Goal: Use online tool/utility: Utilize a website feature to perform a specific function

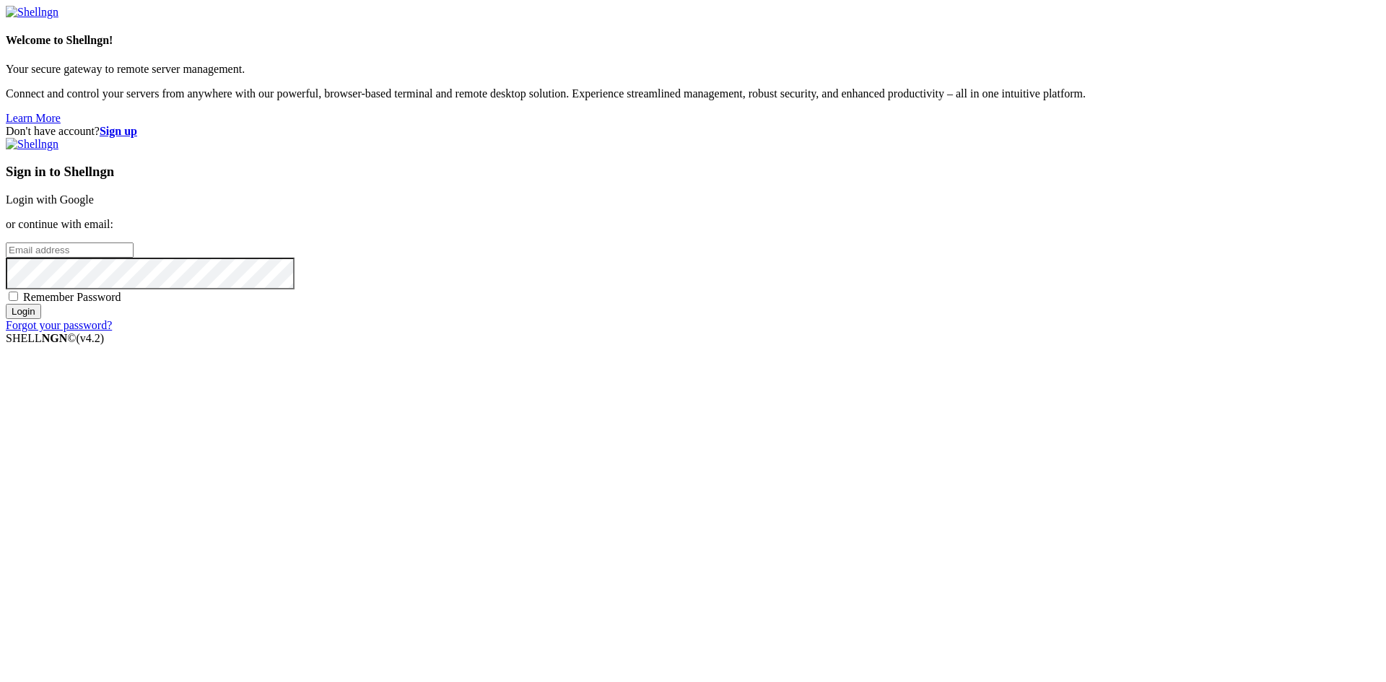
click at [94, 206] on link "Login with Google" at bounding box center [50, 199] width 88 height 12
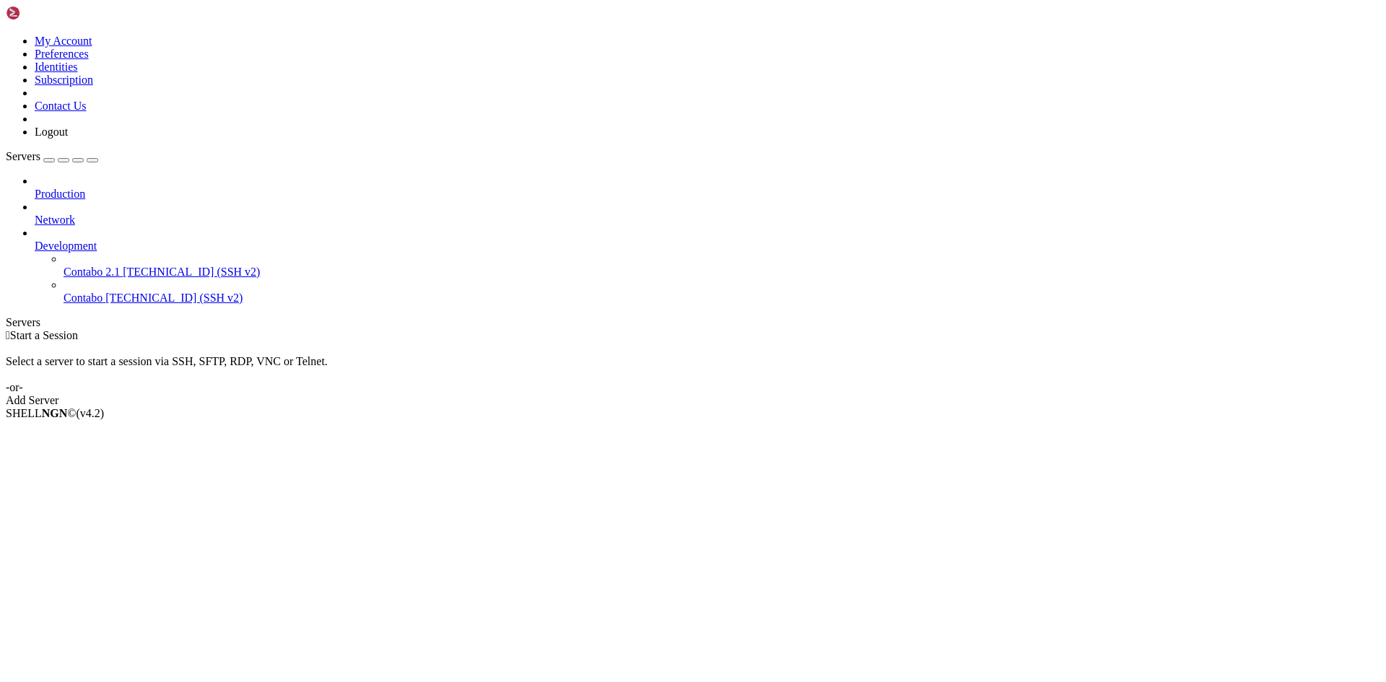
click at [123, 266] on span "[TECHNICAL_ID] (SSH v2)" at bounding box center [191, 272] width 137 height 12
click at [108, 292] on span "[TECHNICAL_ID] (SSH v2)" at bounding box center [173, 298] width 137 height 12
click at [123, 266] on span "[TECHNICAL_ID] (SSH v2)" at bounding box center [191, 272] width 137 height 12
click at [105, 292] on span "[TECHNICAL_ID] (SSH v2)" at bounding box center [173, 298] width 137 height 12
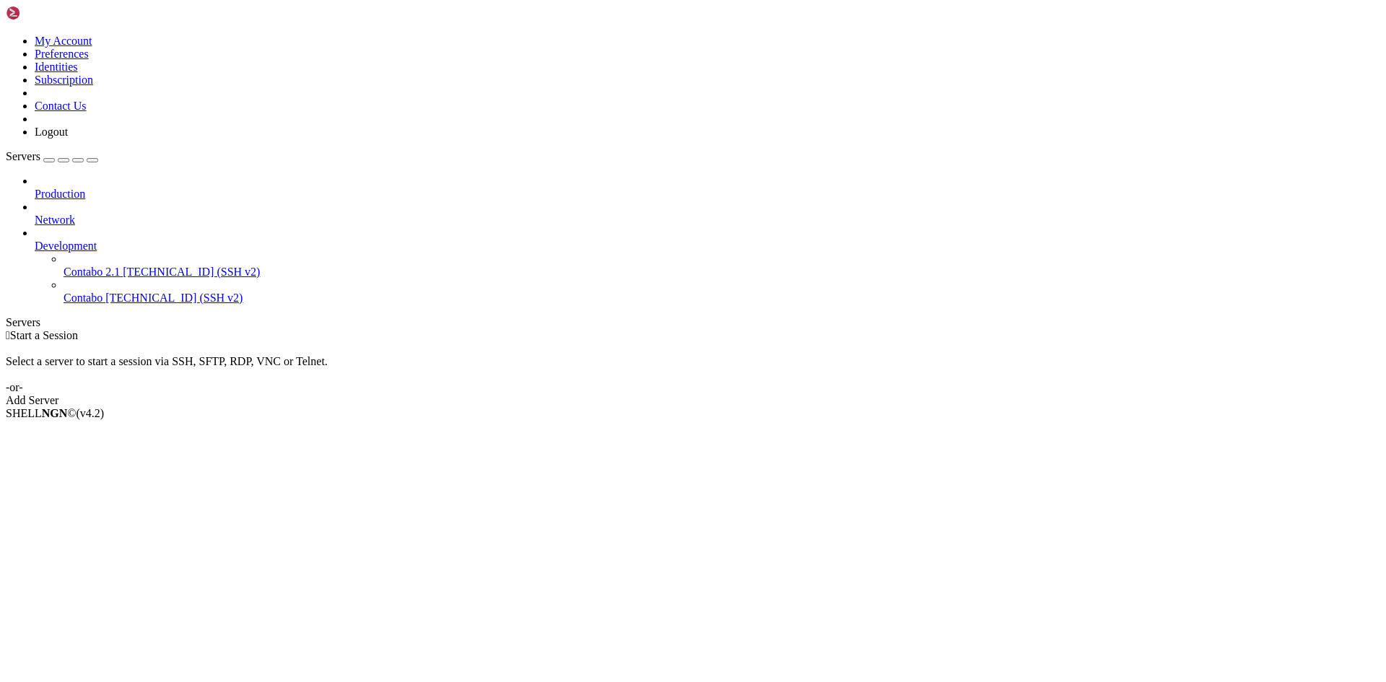
click at [105, 292] on span "[TECHNICAL_ID] (SSH v2)" at bounding box center [173, 298] width 137 height 12
click at [80, 305] on div "Production Network Development Contabo 2.1 37.60.240.255 (SSH v2) Contabo 154.3…" at bounding box center [693, 240] width 1374 height 130
click at [64, 292] on span "Contabo" at bounding box center [83, 298] width 39 height 12
click at [73, 432] on span "Connect" at bounding box center [54, 438] width 38 height 12
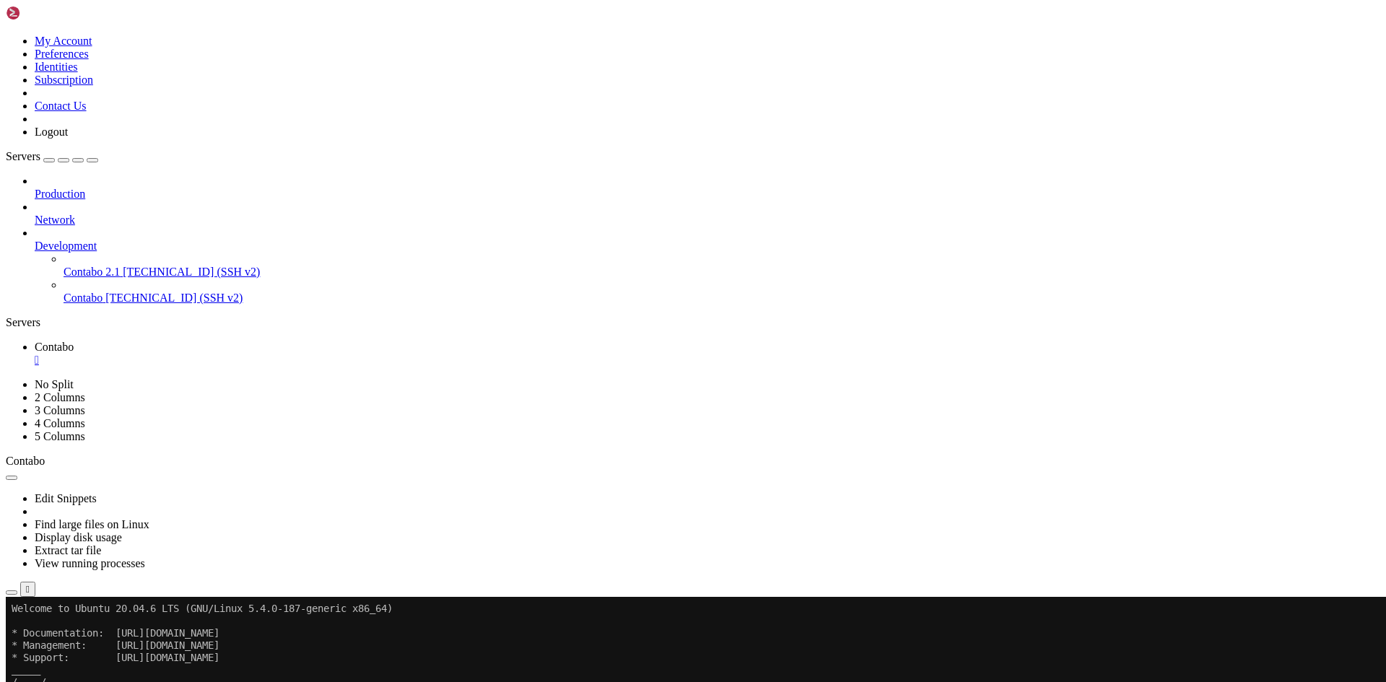
drag, startPoint x: 392, startPoint y: 928, endPoint x: 292, endPoint y: 880, distance: 111.1
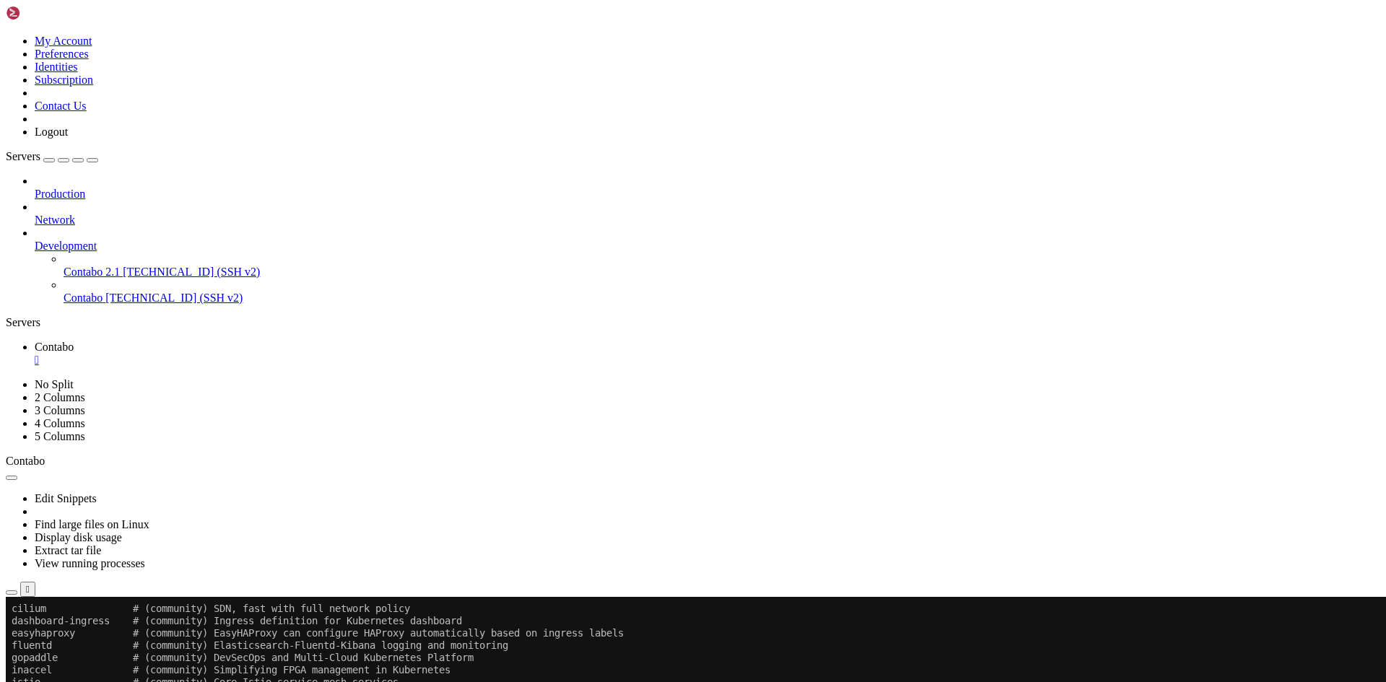
scroll to position [614, 0]
drag, startPoint x: 136, startPoint y: 1168, endPoint x: 583, endPoint y: 1088, distance: 454.0
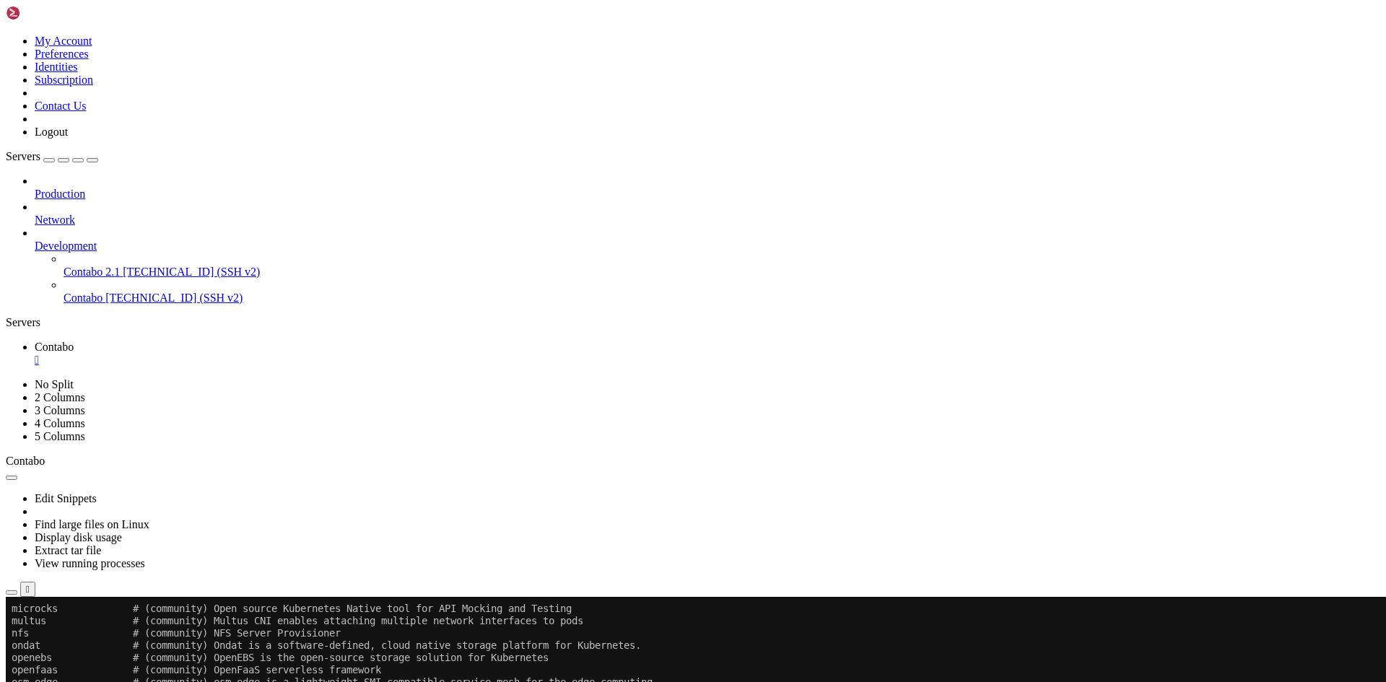
scroll to position [785, 0]
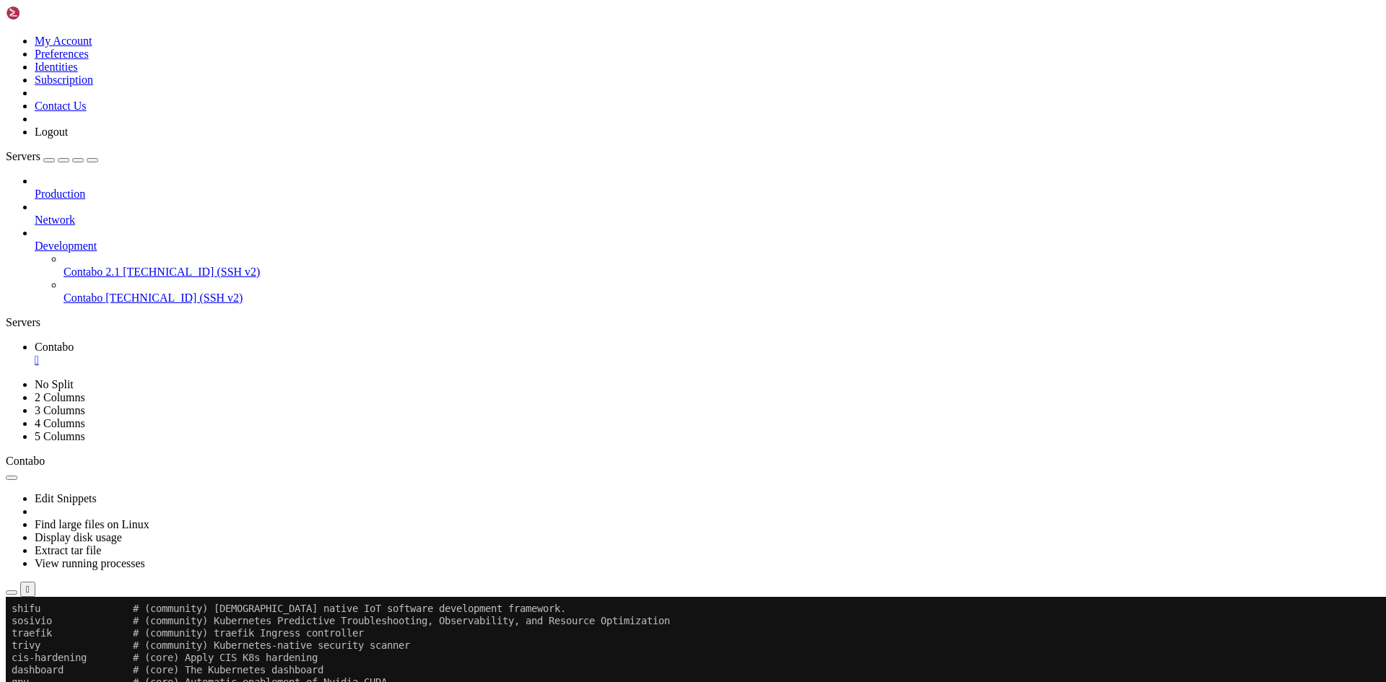
scroll to position [884, 0]
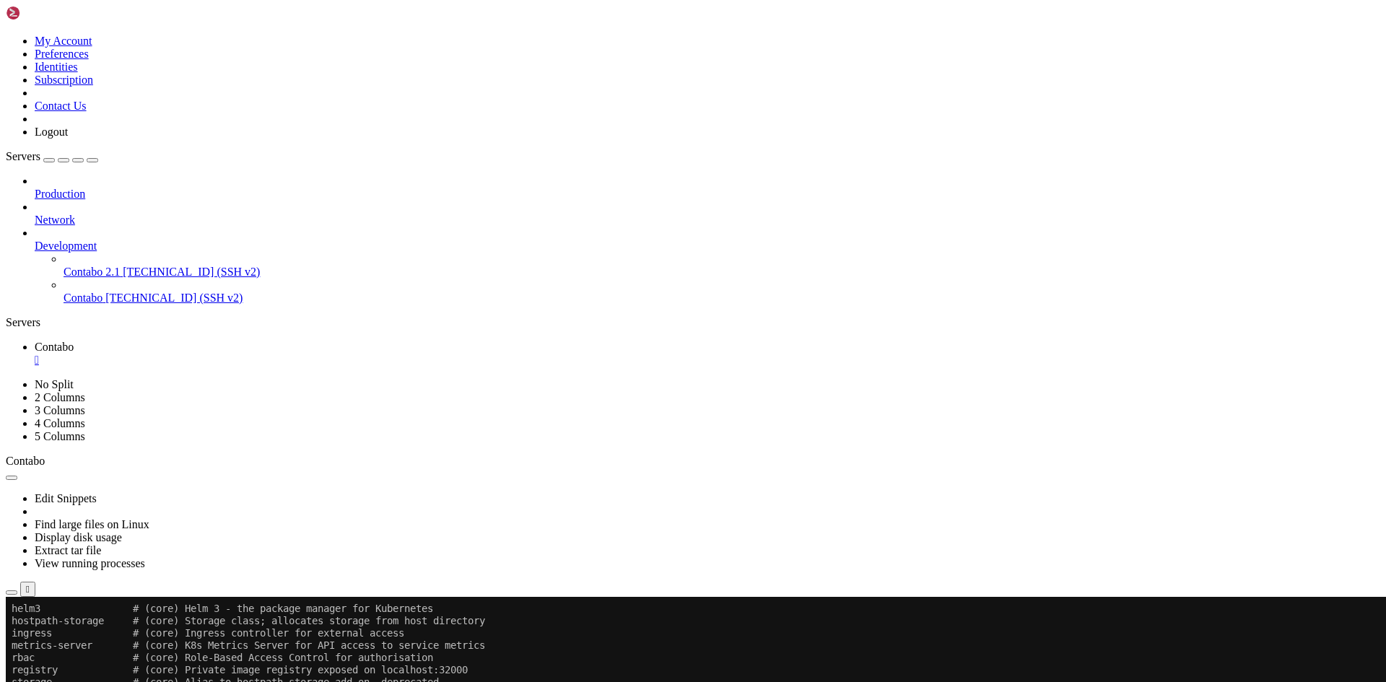
scroll to position [1770, 0]
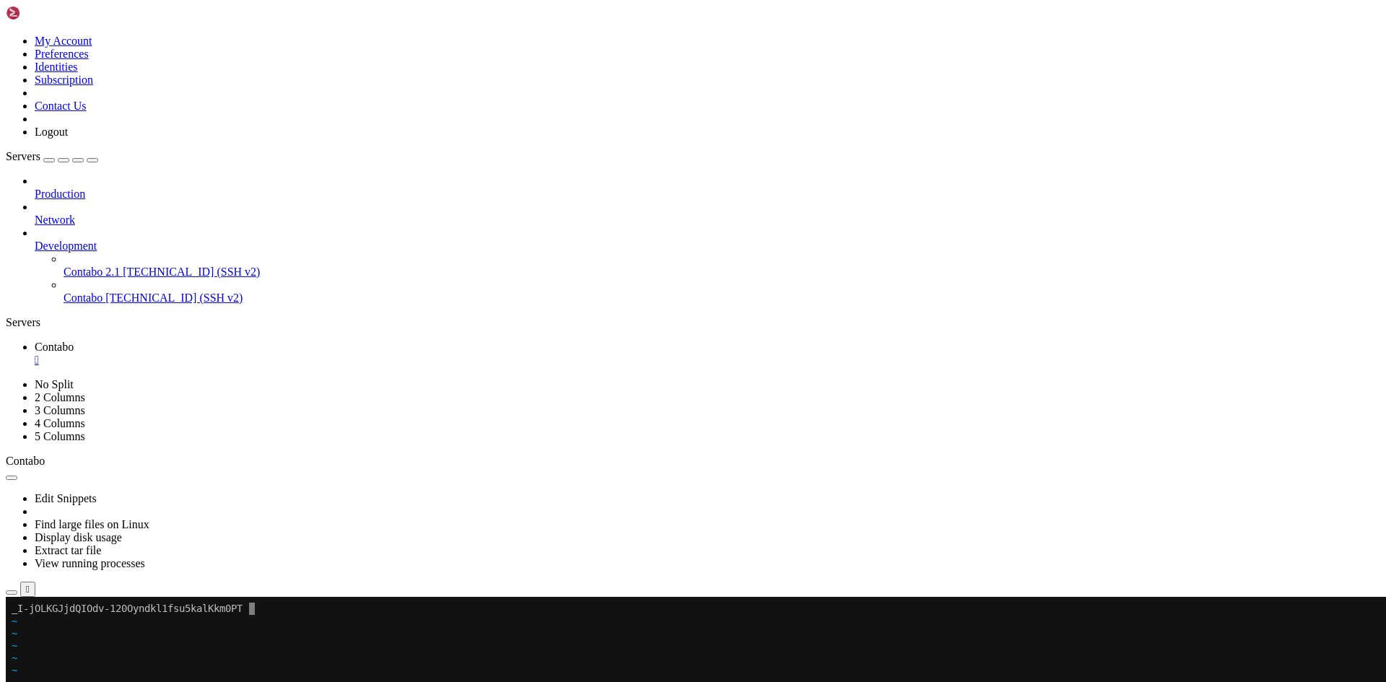
scroll to position [14, 3]
drag, startPoint x: 42, startPoint y: 606, endPoint x: 465, endPoint y: 762, distance: 450.9
drag, startPoint x: 97, startPoint y: 694, endPoint x: 260, endPoint y: 653, distance: 168.1
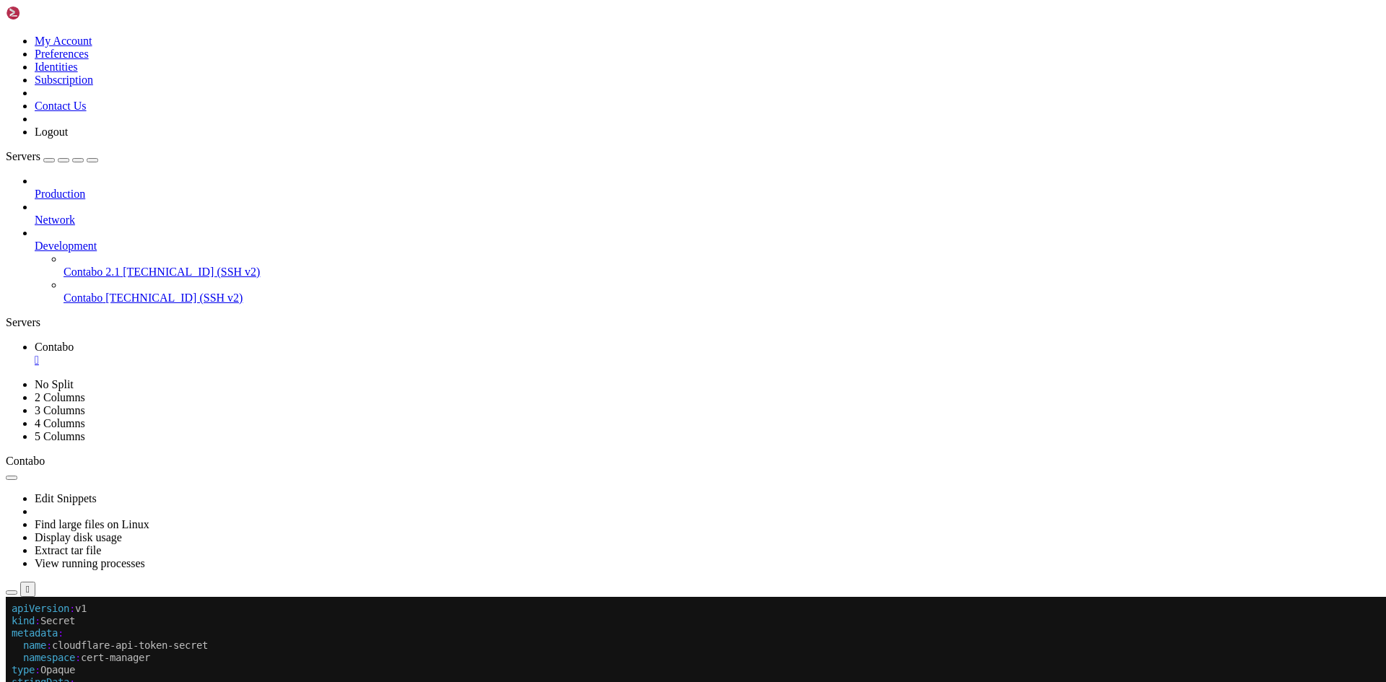
click at [260, 653] on x-row "namespace : cert-manager" at bounding box center [608, 658] width 1193 height 12
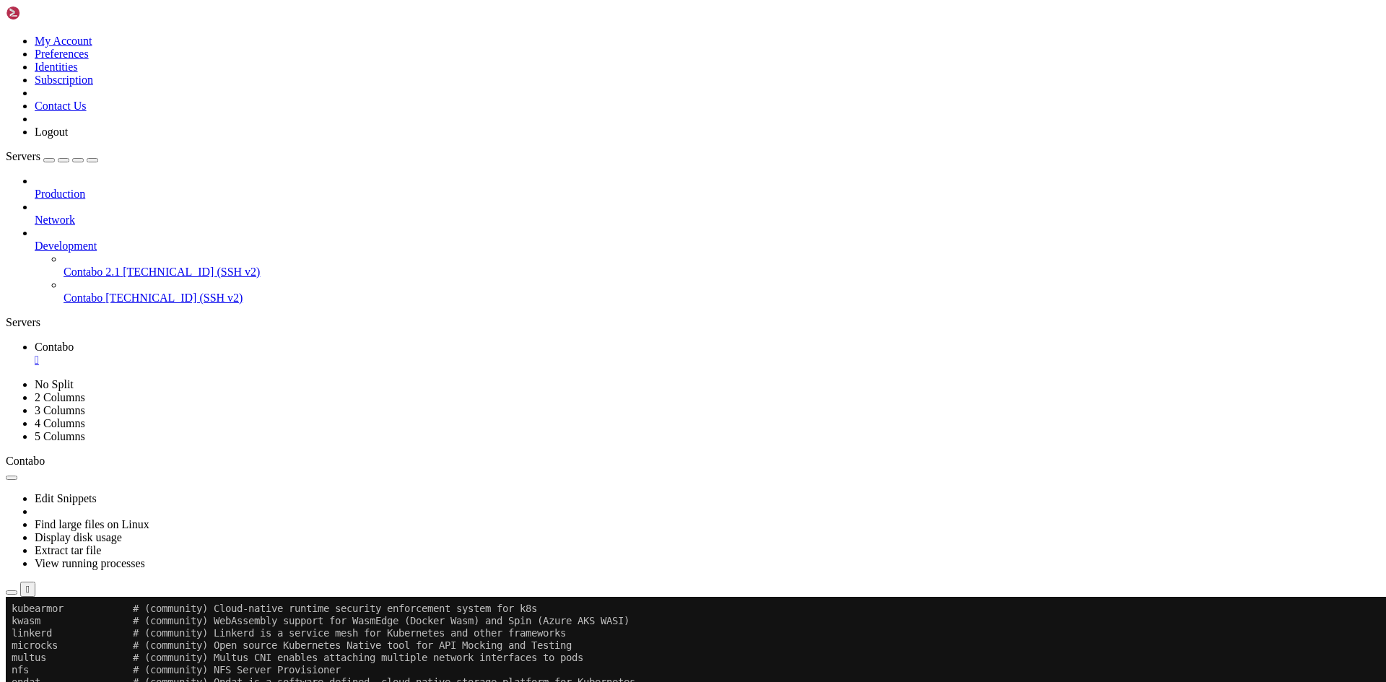
scroll to position [1608, 0]
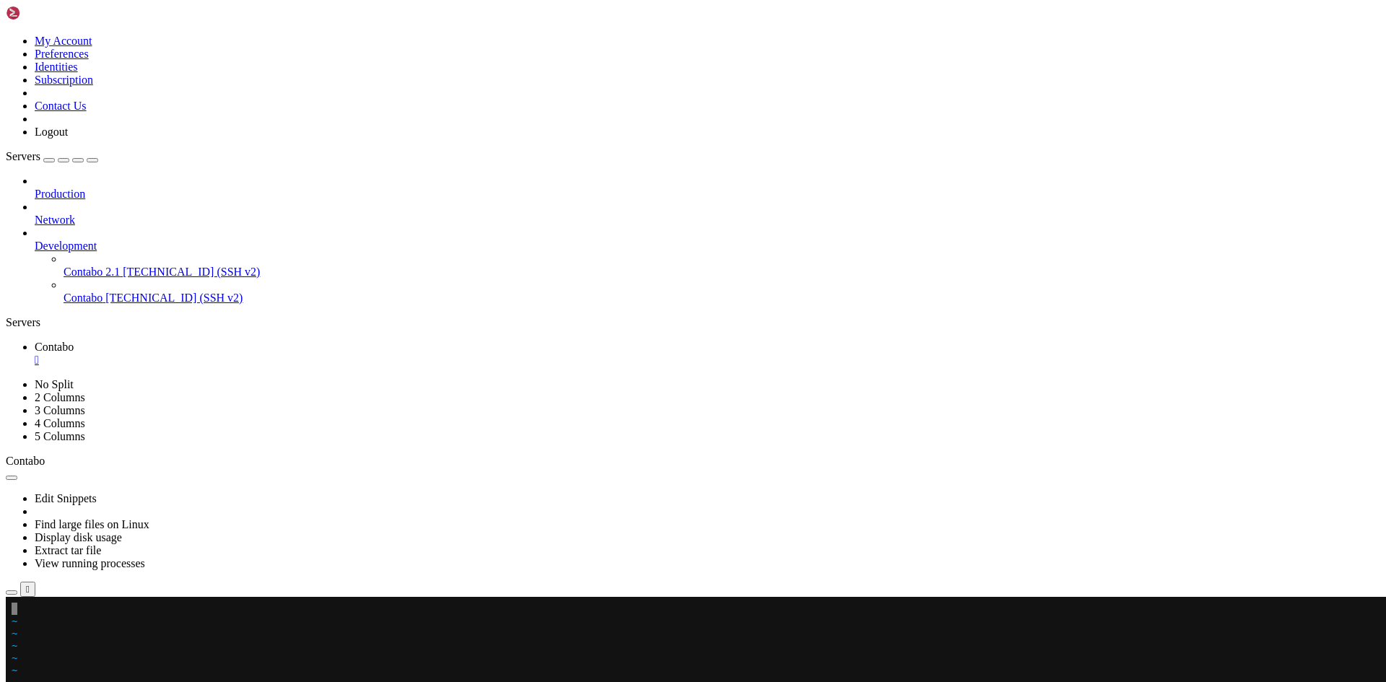
scroll to position [1620, 0]
drag, startPoint x: 52, startPoint y: 609, endPoint x: 751, endPoint y: 830, distance: 733.8
drag, startPoint x: 141, startPoint y: 793, endPoint x: 380, endPoint y: 741, distance: 245.2
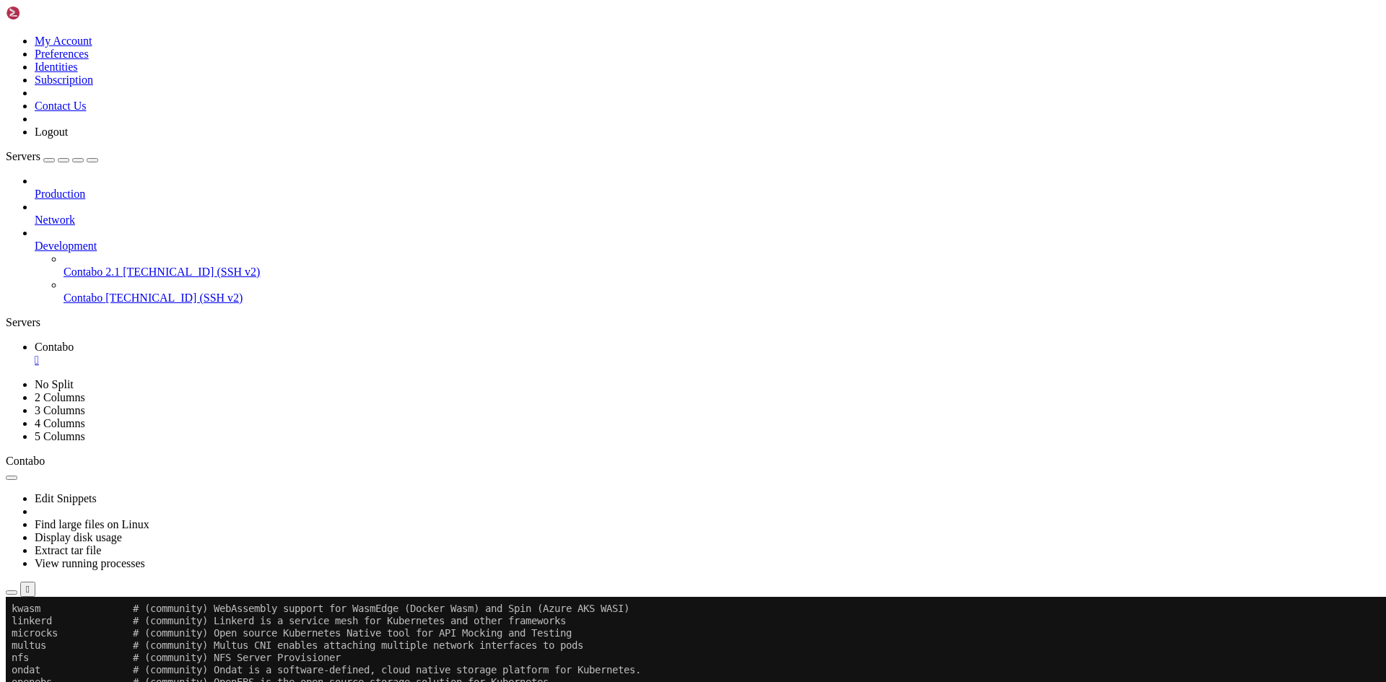
scroll to position [1632, 0]
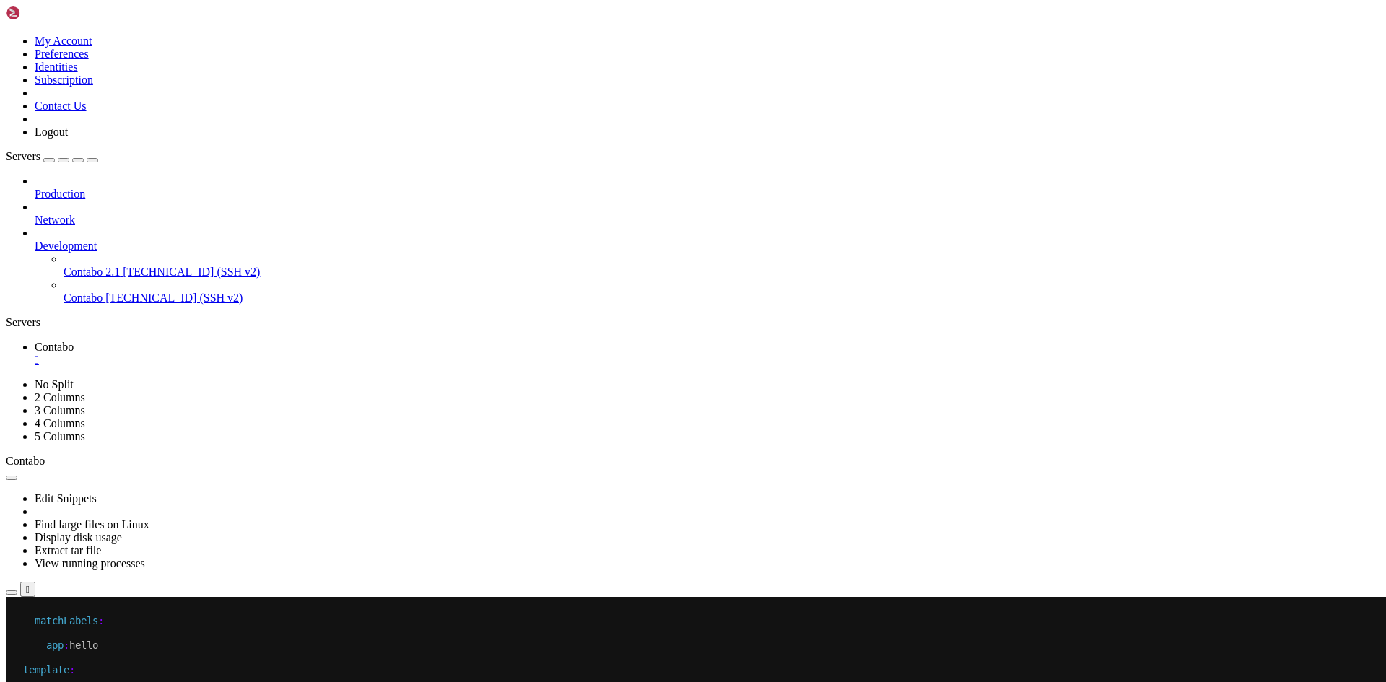
drag, startPoint x: 36, startPoint y: 602, endPoint x: 471, endPoint y: 722, distance: 450.8
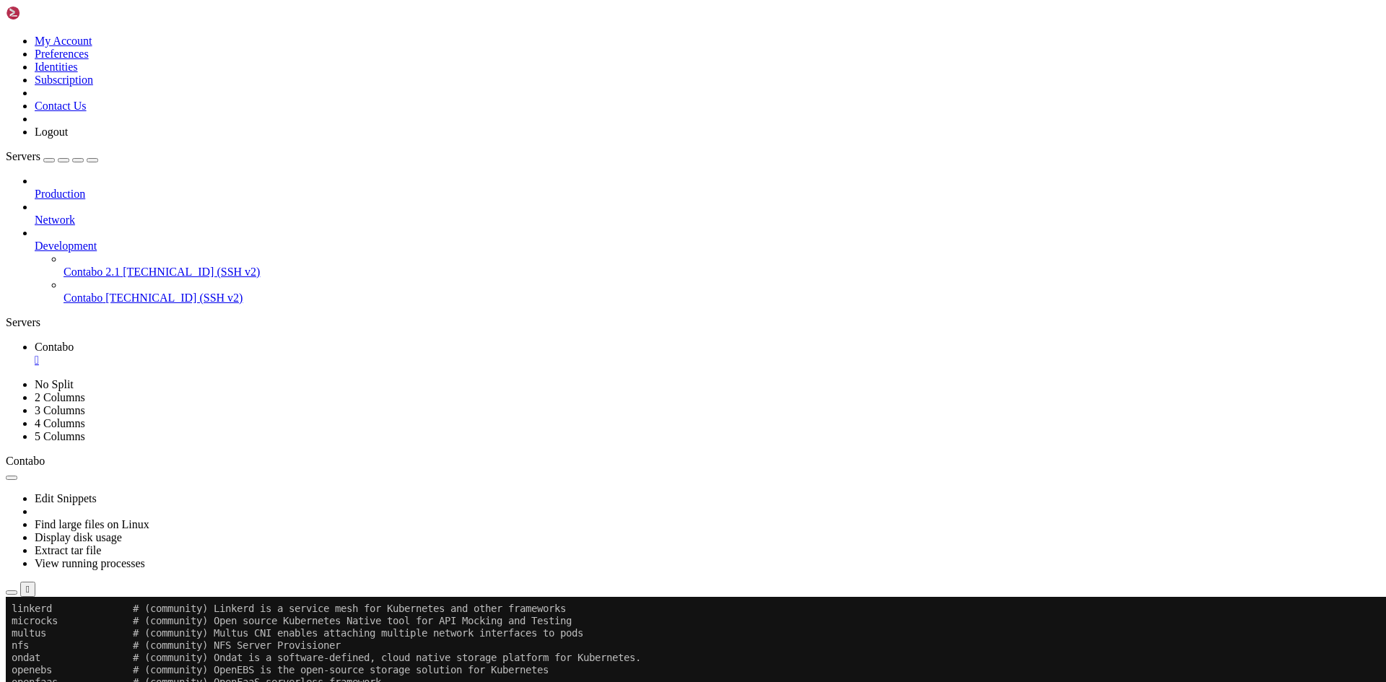
scroll to position [1657, 0]
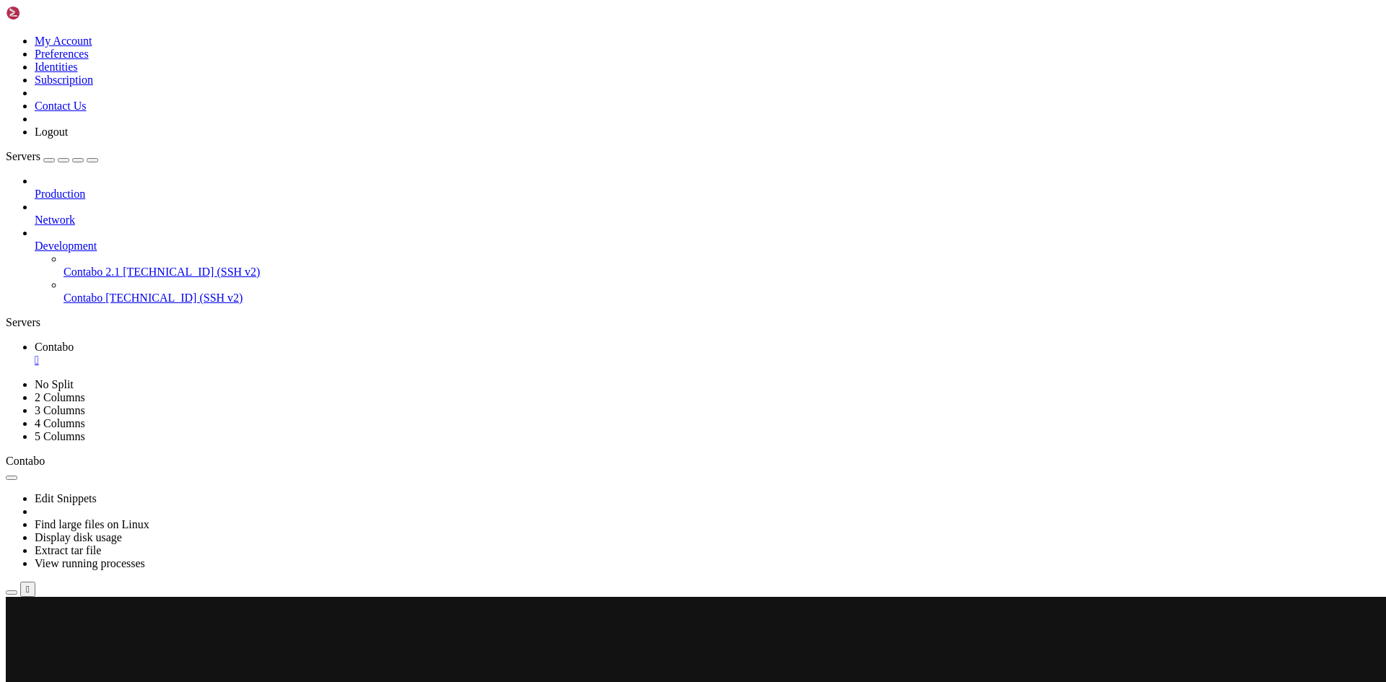
scroll to position [1669, 0]
drag, startPoint x: 31, startPoint y: 603, endPoint x: 481, endPoint y: 776, distance: 482.0
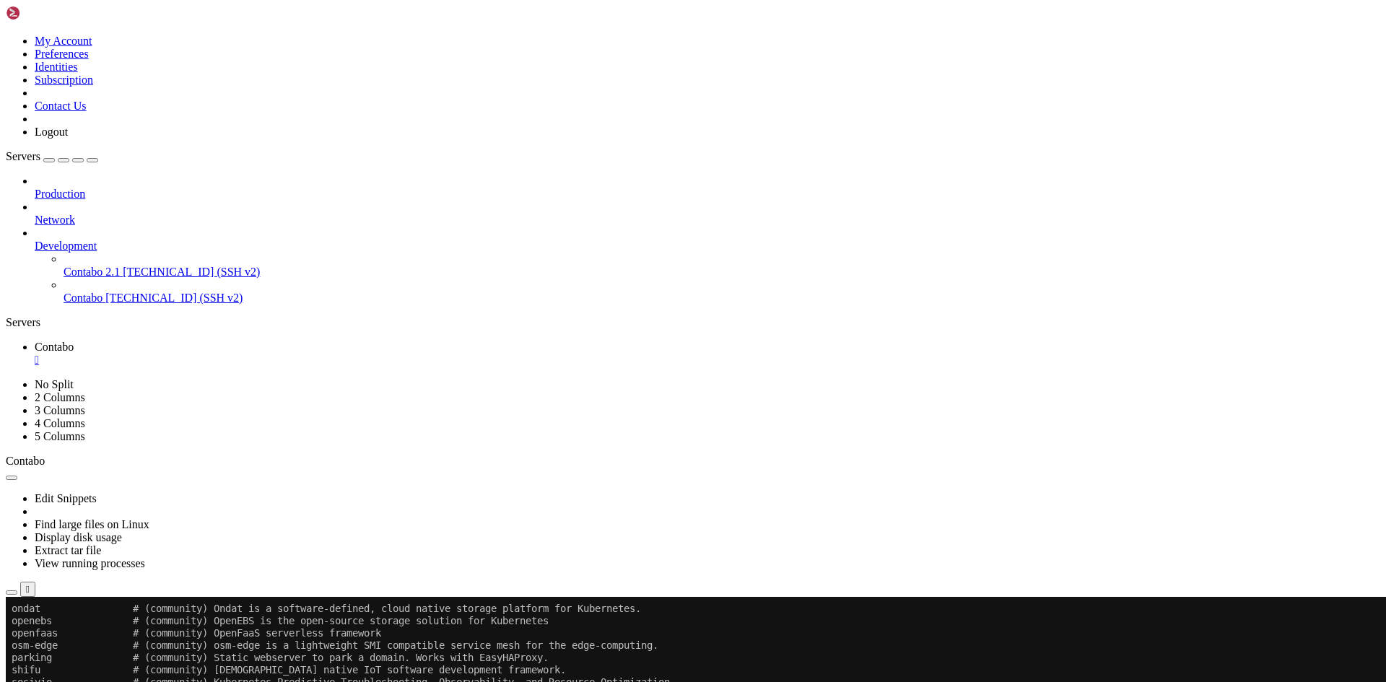
scroll to position [1730, 0]
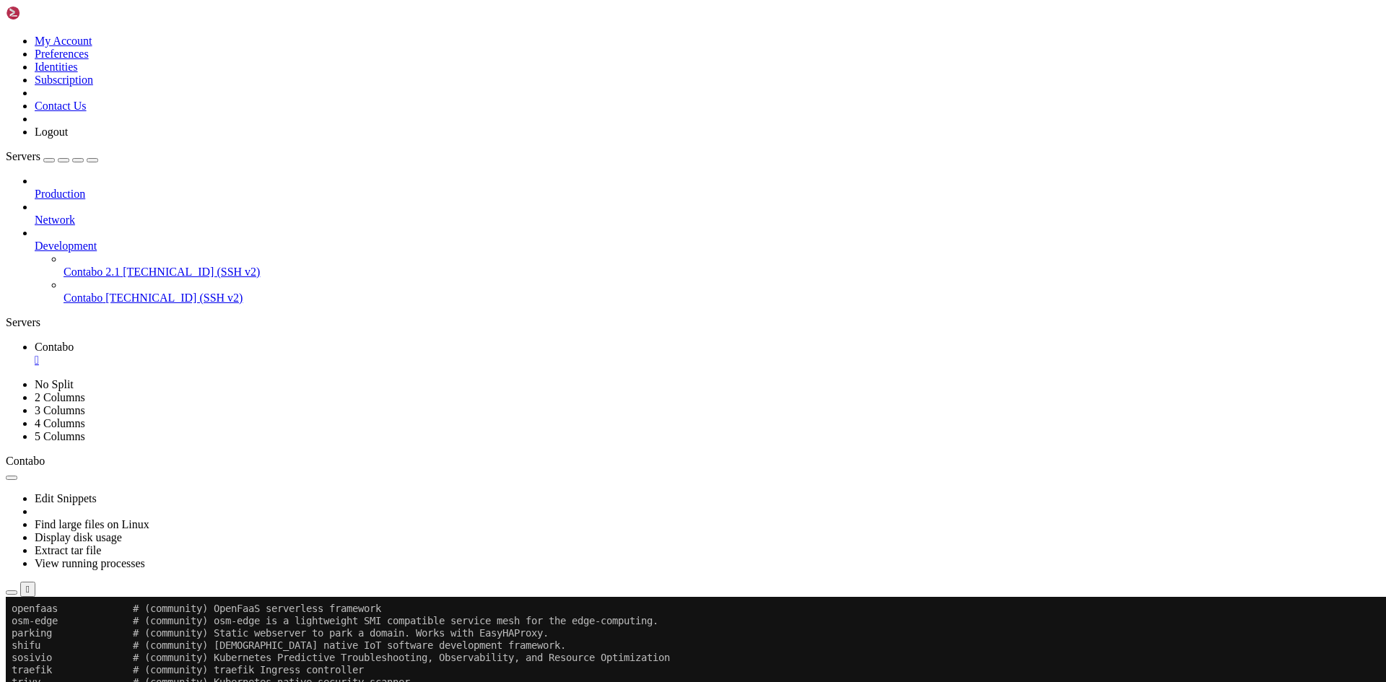
scroll to position [1767, 0]
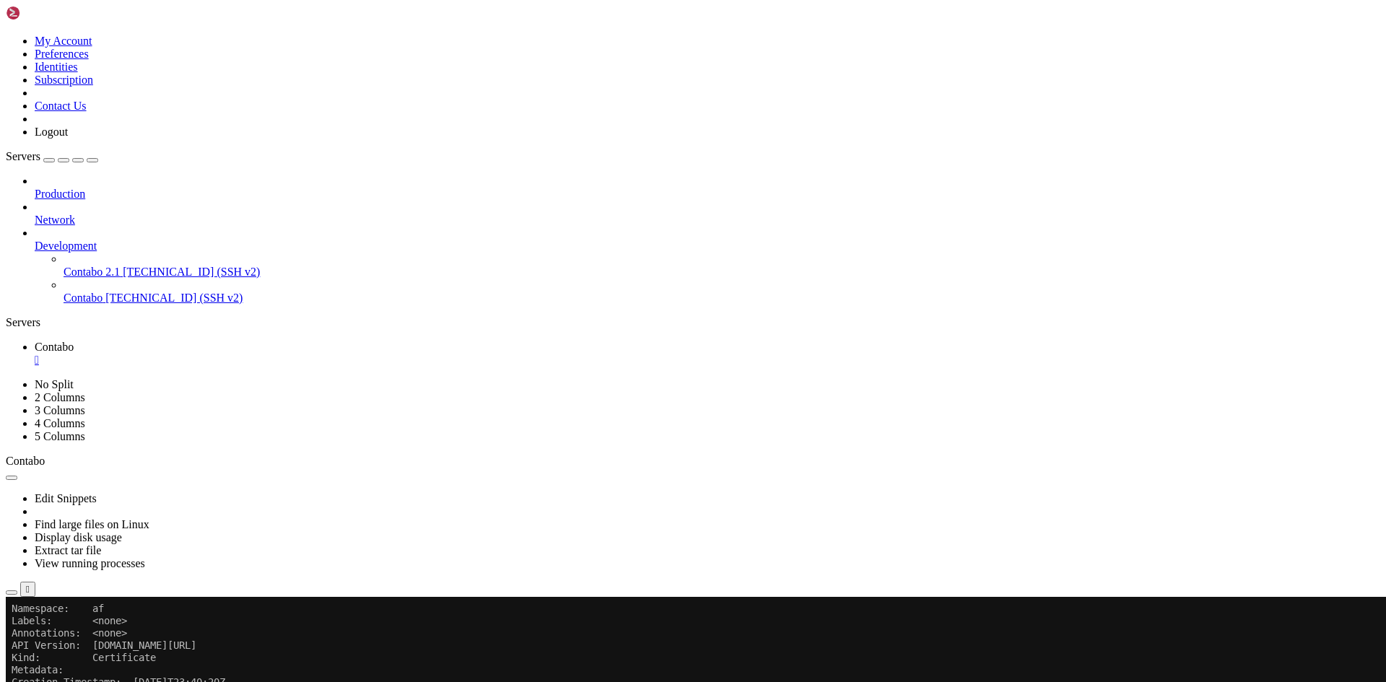
scroll to position [4455, 0]
drag, startPoint x: 507, startPoint y: 1034, endPoint x: 268, endPoint y: 967, distance: 248.9
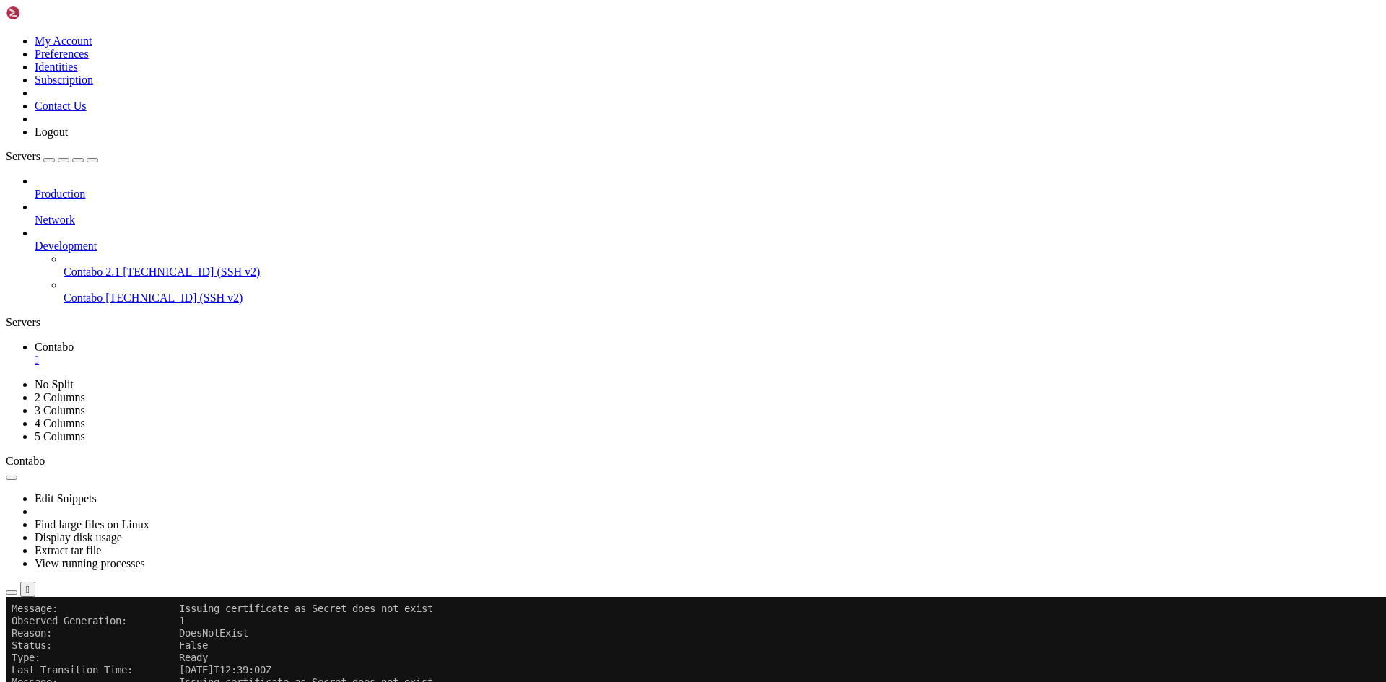
scroll to position [6750, 0]
